Goal: Task Accomplishment & Management: Manage account settings

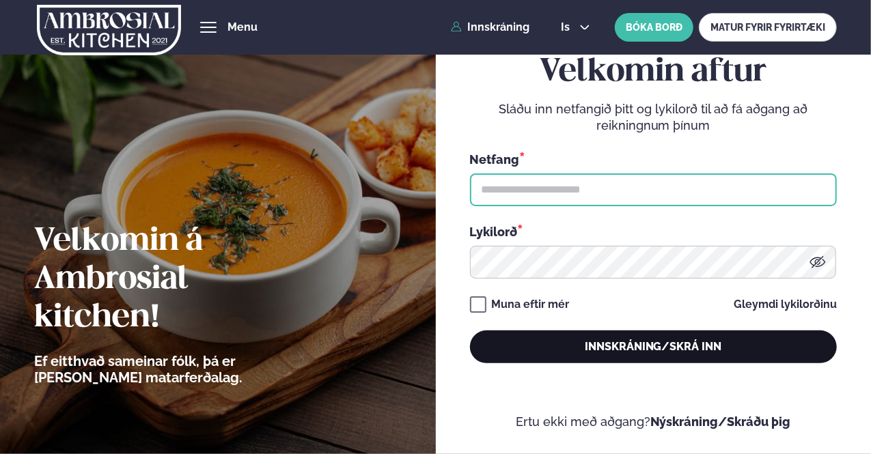
type input "**********"
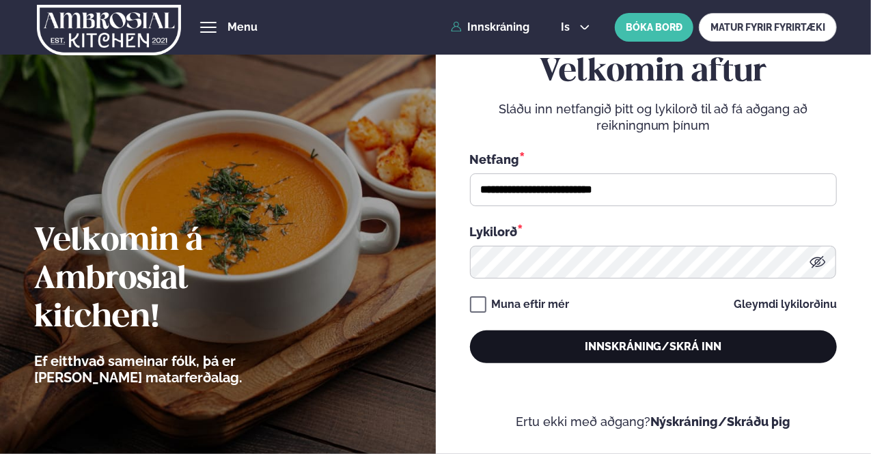
click at [695, 351] on button "Innskráning/Skrá inn" at bounding box center [653, 347] width 367 height 33
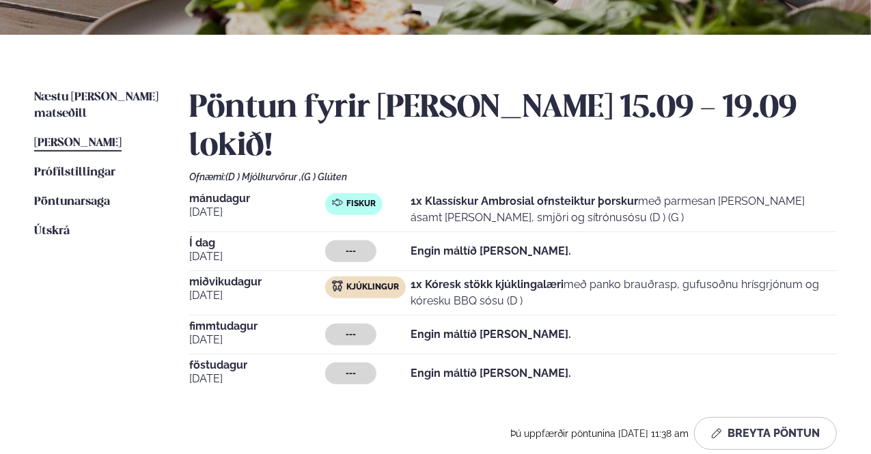
scroll to position [342, 0]
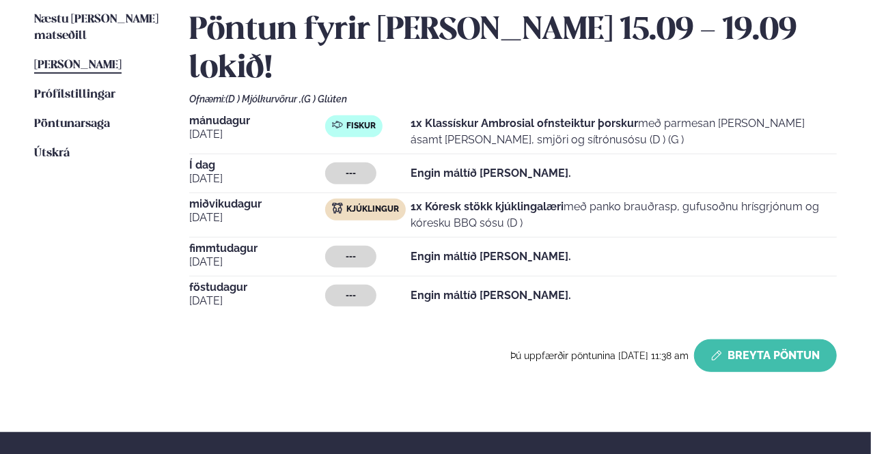
click at [727, 340] on button "Breyta Pöntun" at bounding box center [765, 356] width 143 height 33
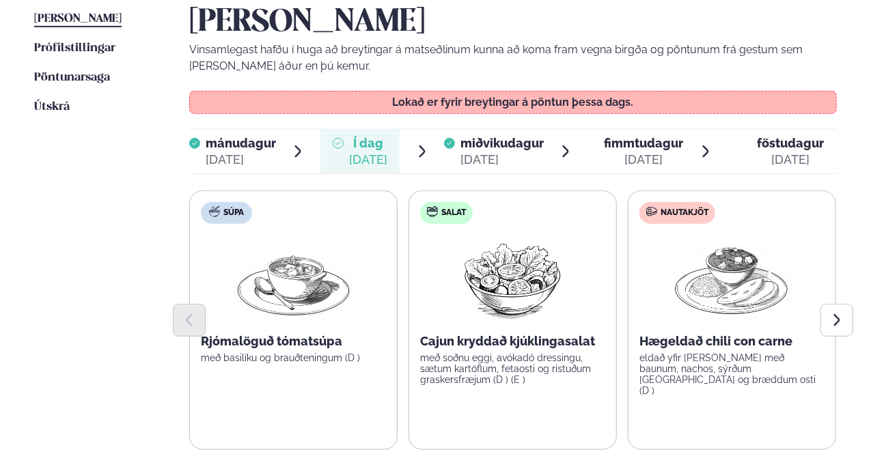
scroll to position [410, 0]
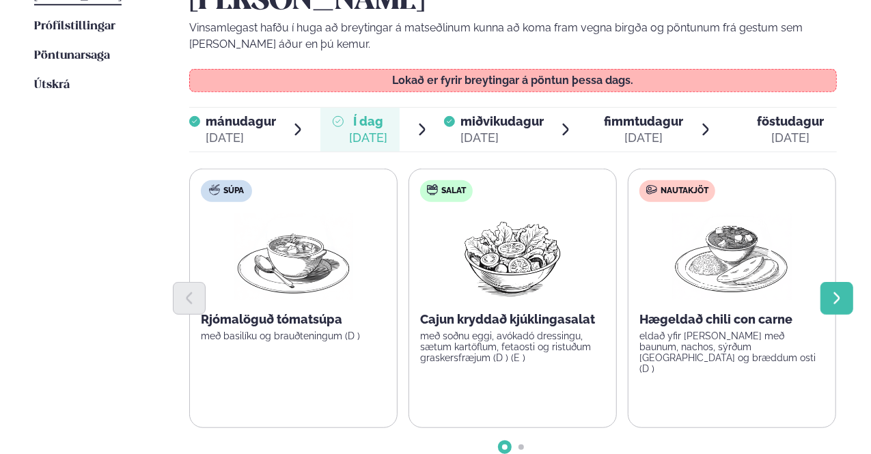
click at [832, 291] on icon "Next slide" at bounding box center [837, 298] width 15 height 15
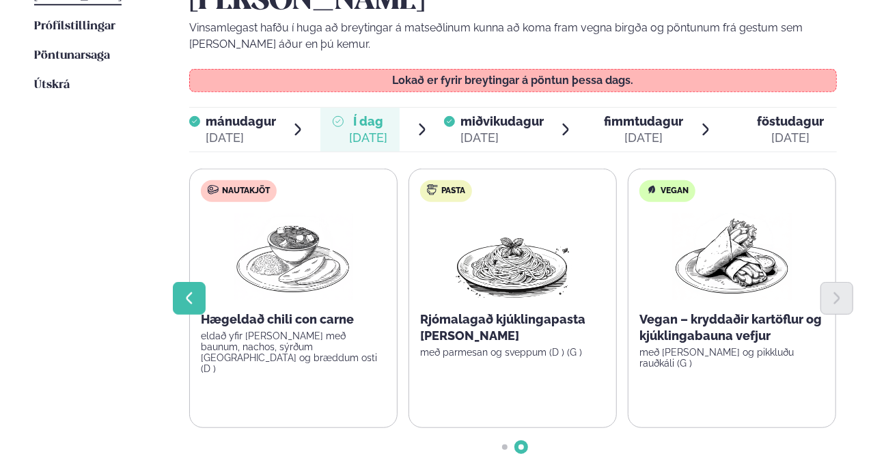
click at [183, 291] on icon "Previous slide" at bounding box center [189, 298] width 15 height 15
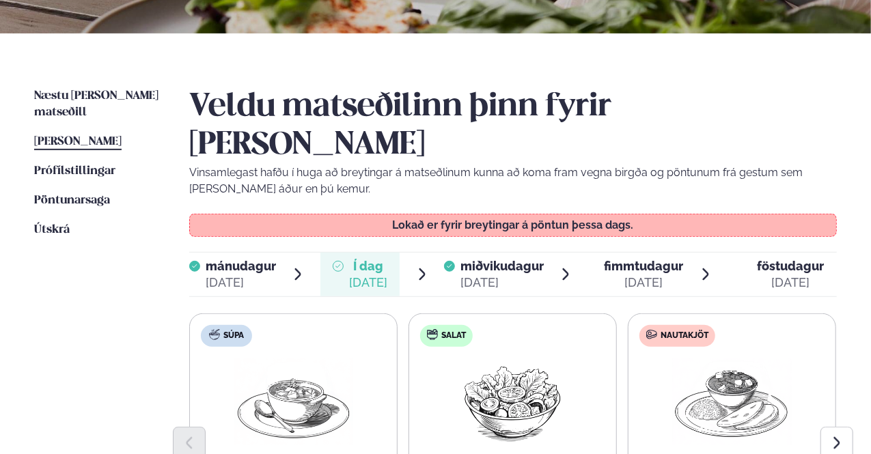
scroll to position [137, 0]
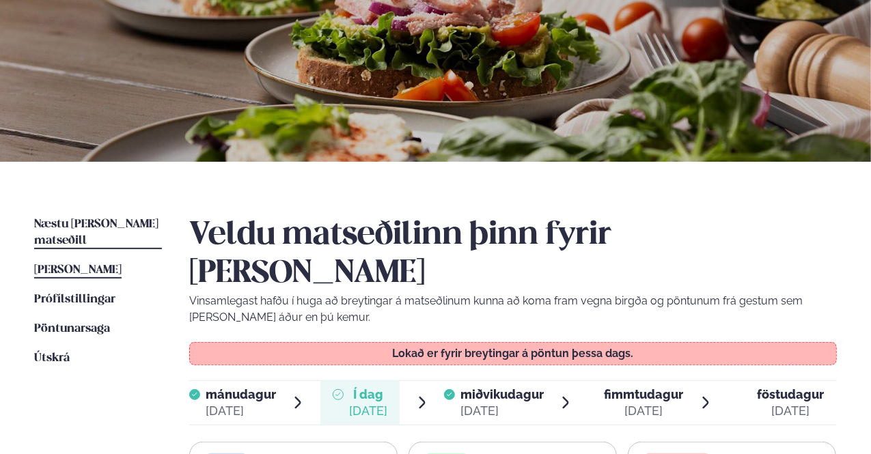
click at [100, 221] on span "Næstu [PERSON_NAME] matseðill" at bounding box center [96, 233] width 124 height 28
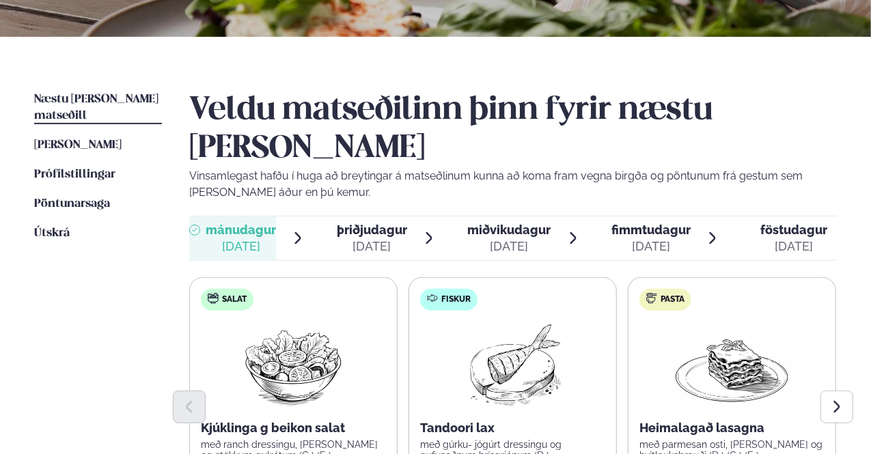
scroll to position [342, 0]
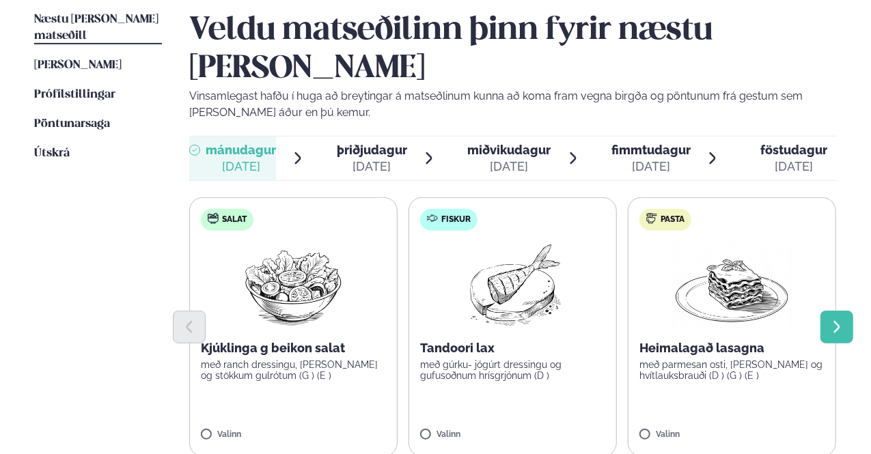
click at [838, 320] on icon "Next slide" at bounding box center [837, 327] width 15 height 15
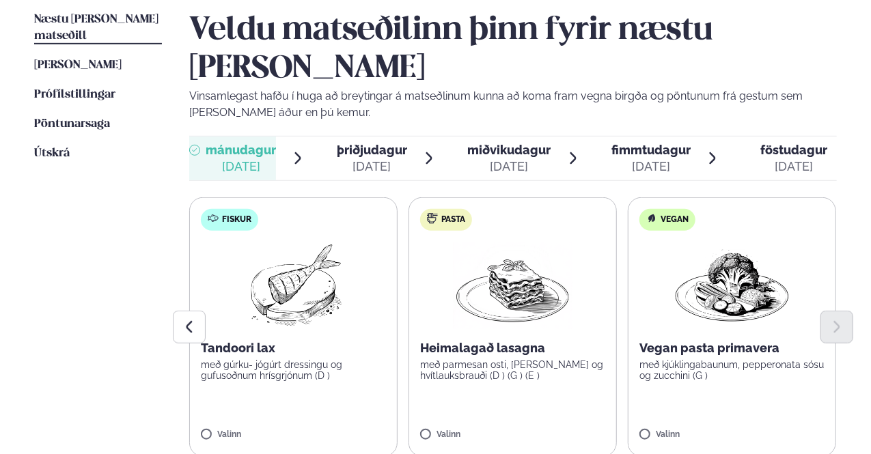
click at [387, 159] on div "[DATE]" at bounding box center [372, 167] width 70 height 16
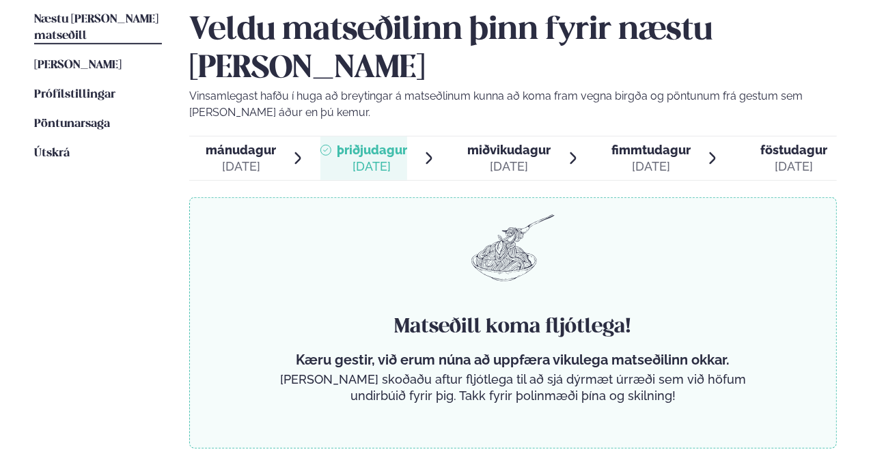
click at [216, 143] on span "mánudagur" at bounding box center [241, 150] width 70 height 14
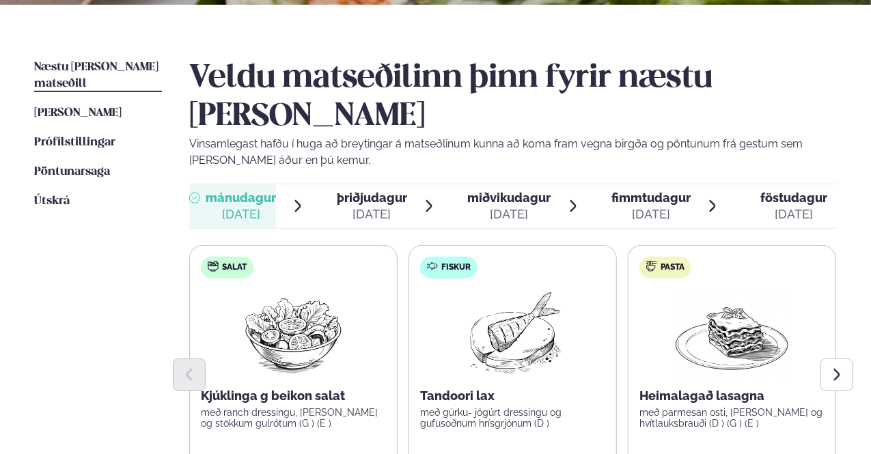
scroll to position [0, 0]
